Goal: Task Accomplishment & Management: Manage account settings

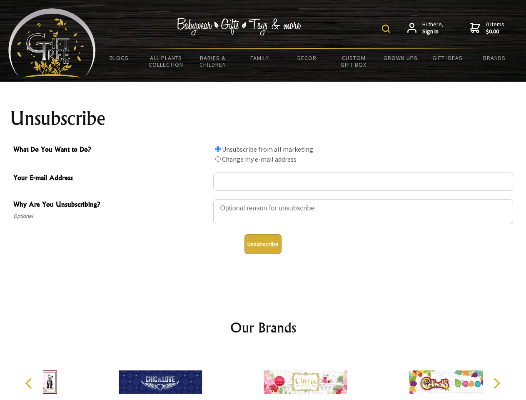
click at [387, 29] on img at bounding box center [386, 29] width 8 height 8
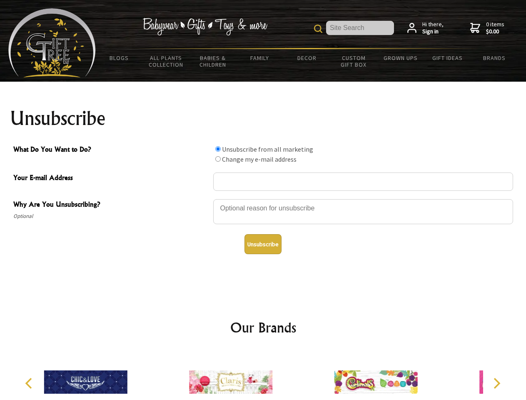
click at [263, 199] on div at bounding box center [363, 212] width 300 height 29
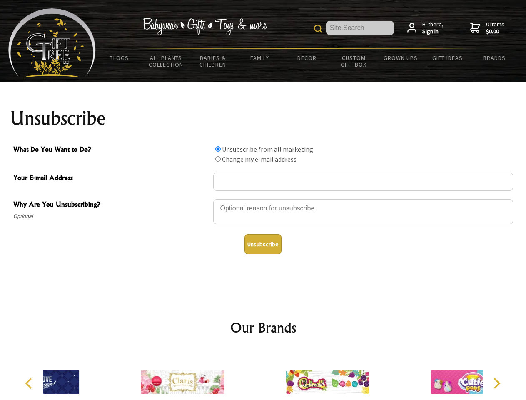
click at [218, 149] on input "What Do You Want to Do?" at bounding box center [217, 148] width 5 height 5
click at [218, 159] on input "What Do You Want to Do?" at bounding box center [217, 158] width 5 height 5
radio input "true"
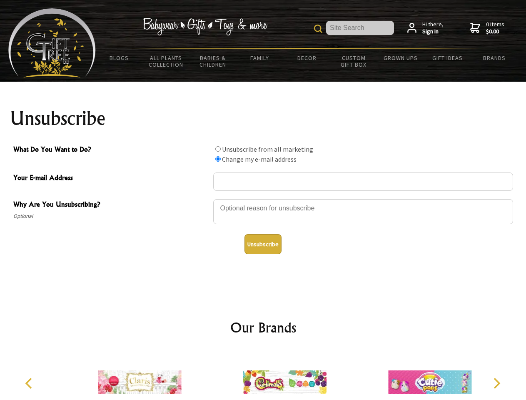
click at [263, 244] on button "Unsubscribe" at bounding box center [262, 244] width 37 height 20
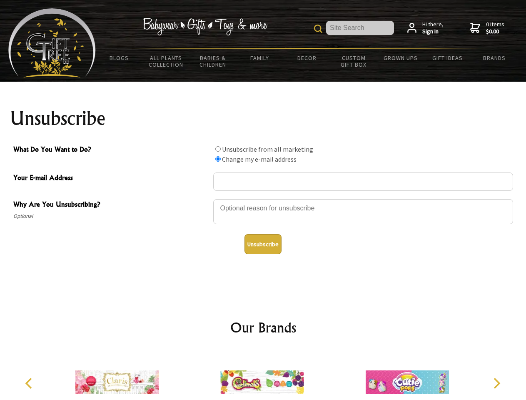
click at [263, 375] on img at bounding box center [261, 382] width 83 height 62
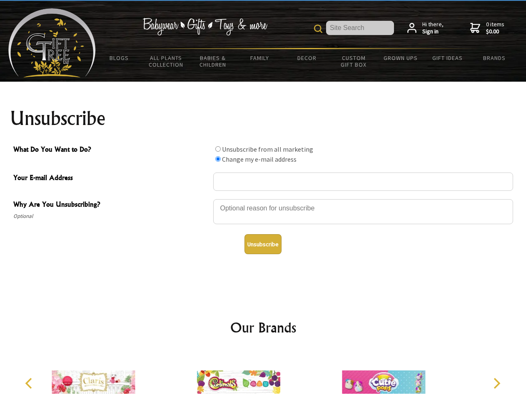
click at [30, 383] on icon "Previous" at bounding box center [29, 383] width 11 height 11
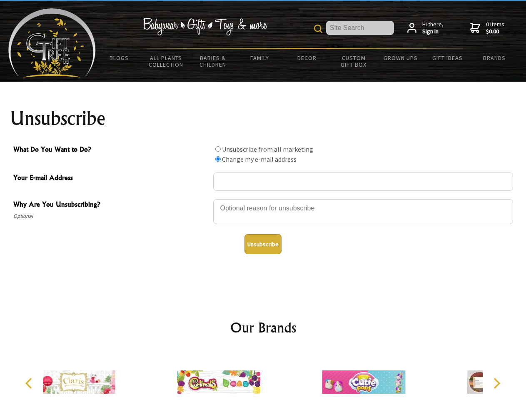
click at [496, 383] on icon "Next" at bounding box center [495, 383] width 11 height 11
